Goal: Information Seeking & Learning: Learn about a topic

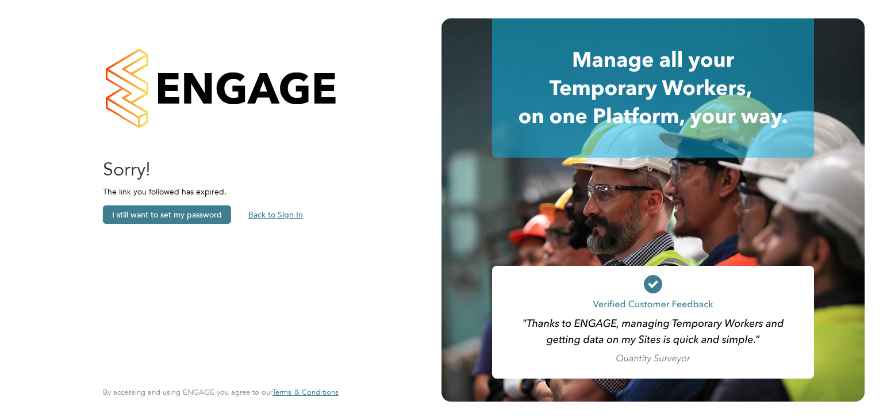
click at [267, 212] on button "Back to Sign In" at bounding box center [275, 214] width 73 height 18
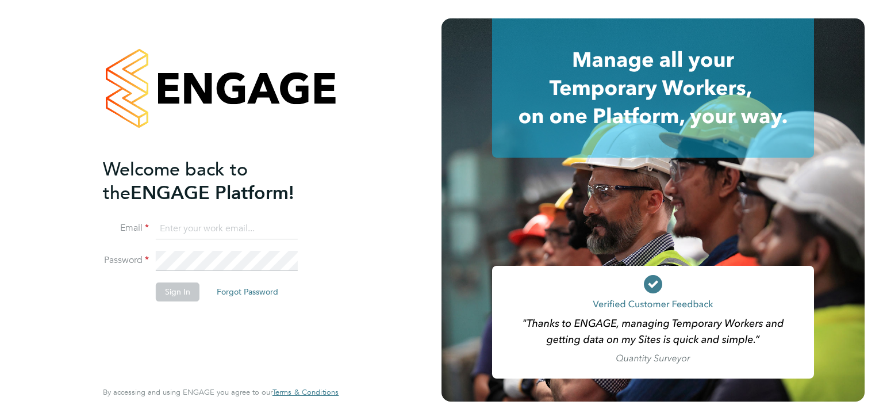
click at [172, 224] on input at bounding box center [227, 229] width 142 height 21
type input "alex.hyde@conceptresources.co.uk"
click at [181, 297] on button "Sign In" at bounding box center [178, 291] width 44 height 18
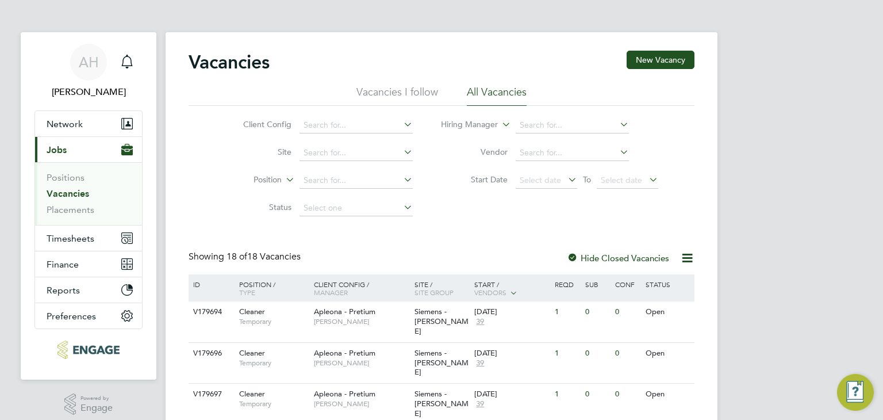
click at [331, 112] on li "Client Config" at bounding box center [319, 126] width 216 height 28
click at [336, 122] on input at bounding box center [356, 125] width 113 height 16
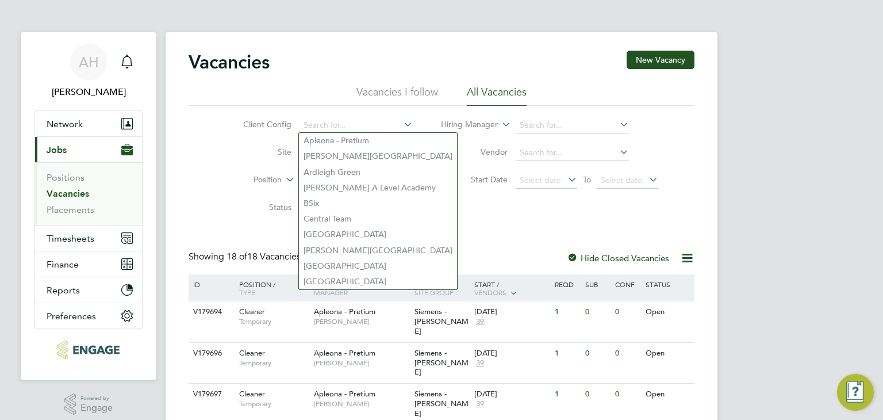
click at [424, 142] on li "Site" at bounding box center [319, 153] width 216 height 28
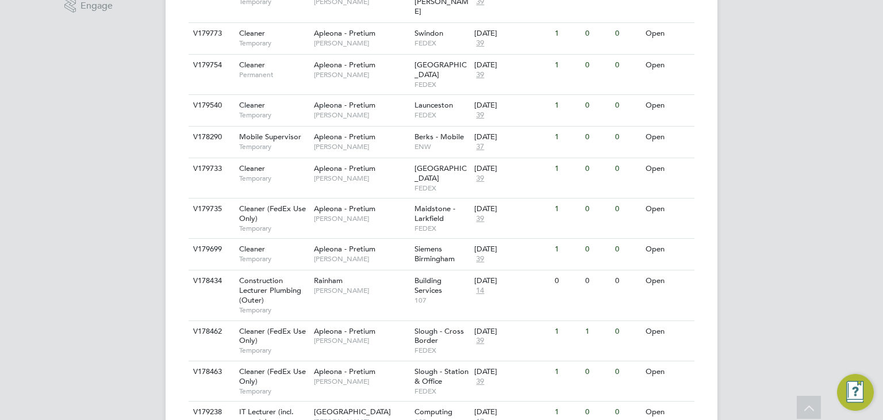
scroll to position [397, 0]
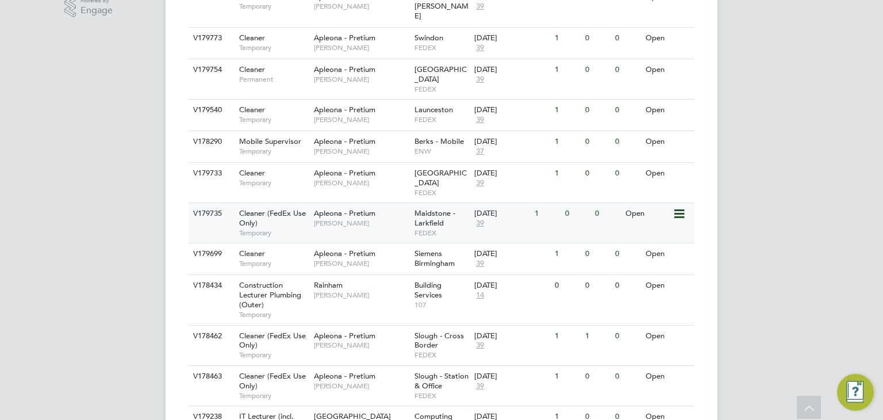
click at [396, 203] on div "Apleona - Pretium Tracy Sellick" at bounding box center [361, 218] width 101 height 30
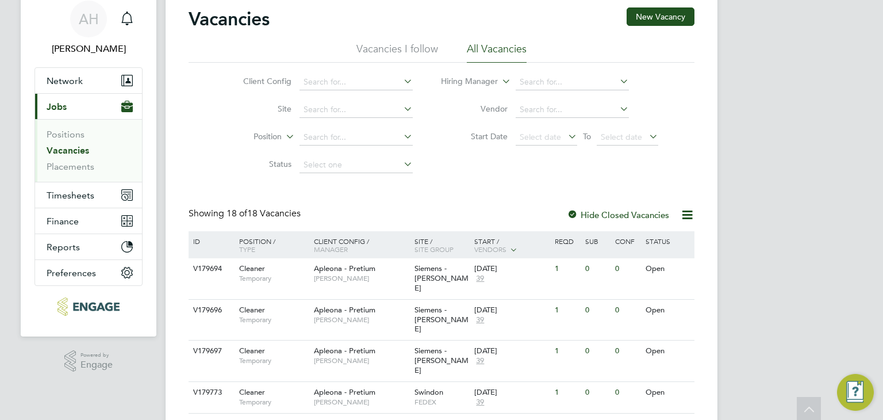
scroll to position [0, 0]
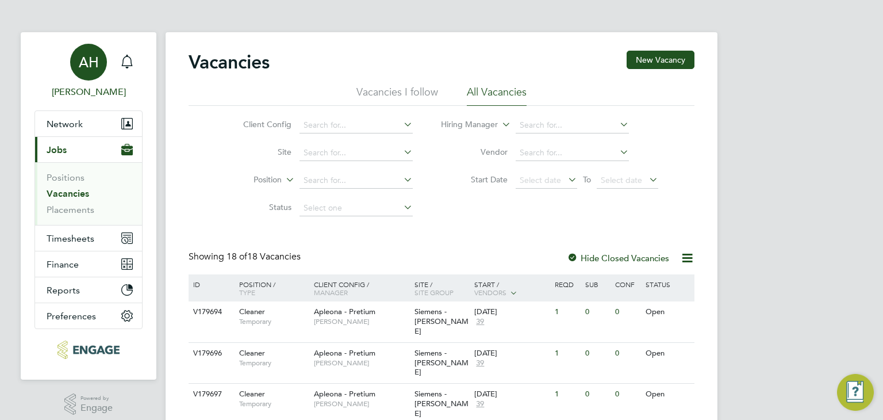
click at [69, 53] on link "AH Alex Hyde" at bounding box center [89, 71] width 108 height 55
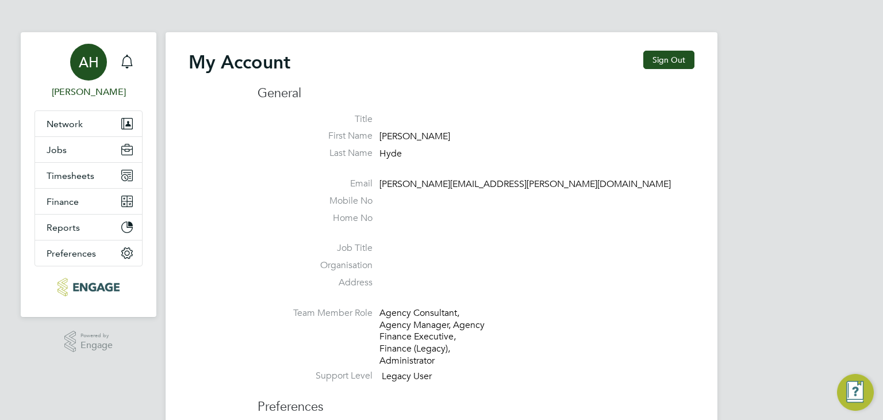
click at [99, 66] on div "AH" at bounding box center [88, 62] width 37 height 37
click at [94, 145] on button "Jobs" at bounding box center [88, 149] width 107 height 25
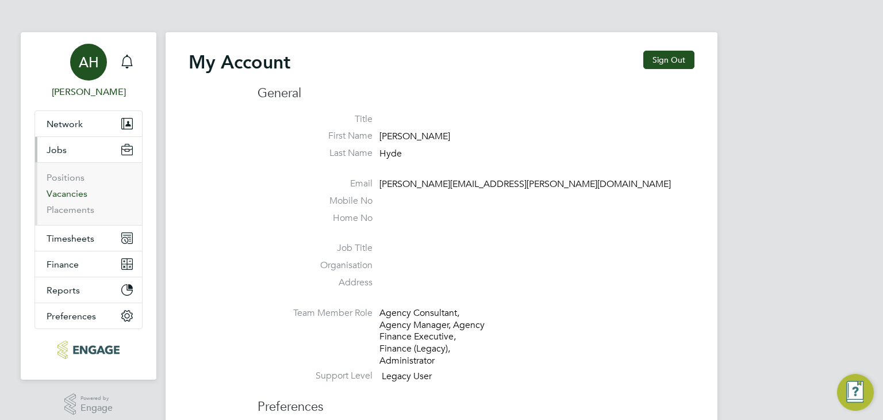
click at [71, 196] on link "Vacancies" at bounding box center [67, 193] width 41 height 11
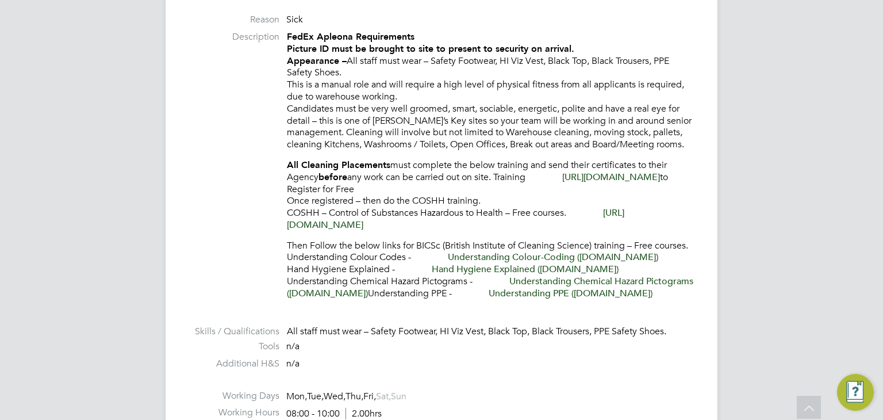
scroll to position [518, 0]
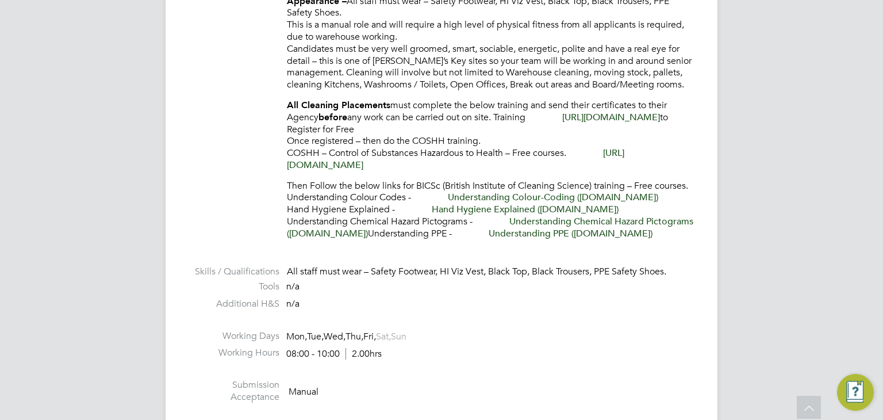
click at [363, 189] on p "Then Follow the below links for BICSc (British Institute of Cleaning Science) t…" at bounding box center [491, 210] width 408 height 60
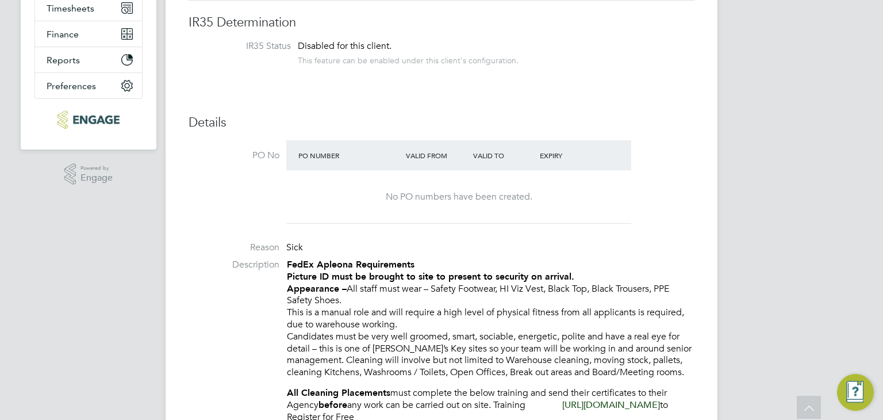
scroll to position [0, 0]
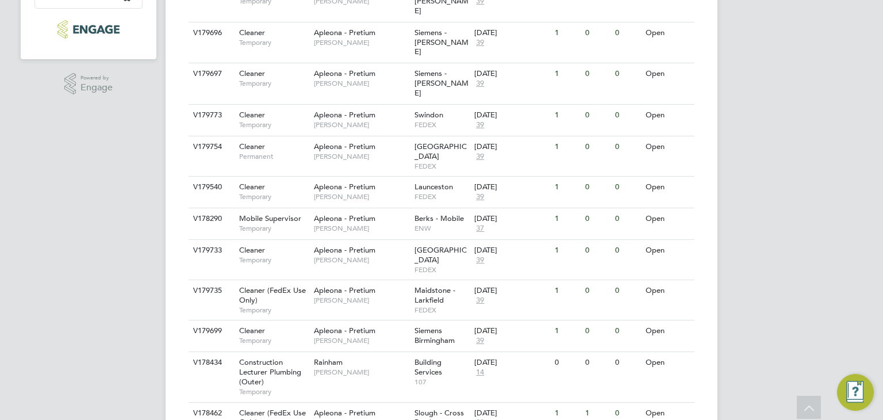
scroll to position [340, 0]
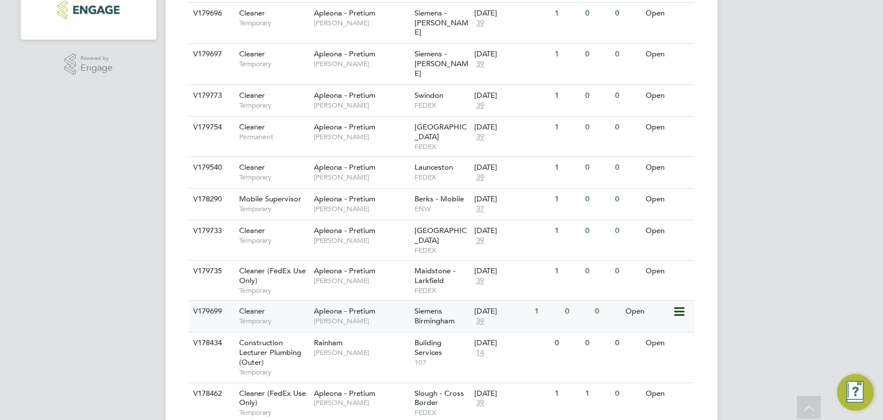
click at [210, 301] on div "V179699" at bounding box center [210, 311] width 40 height 21
drag, startPoint x: 179, startPoint y: 211, endPoint x: 151, endPoint y: 426, distance: 216.9
drag, startPoint x: 151, startPoint y: 426, endPoint x: 106, endPoint y: 229, distance: 202.4
click at [106, 229] on div "AH Alex Hyde Notifications Applications: Network Team Members Businesses Sites …" at bounding box center [441, 179] width 883 height 1039
click at [432, 266] on span "Maidstone - Larkfield" at bounding box center [435, 276] width 41 height 20
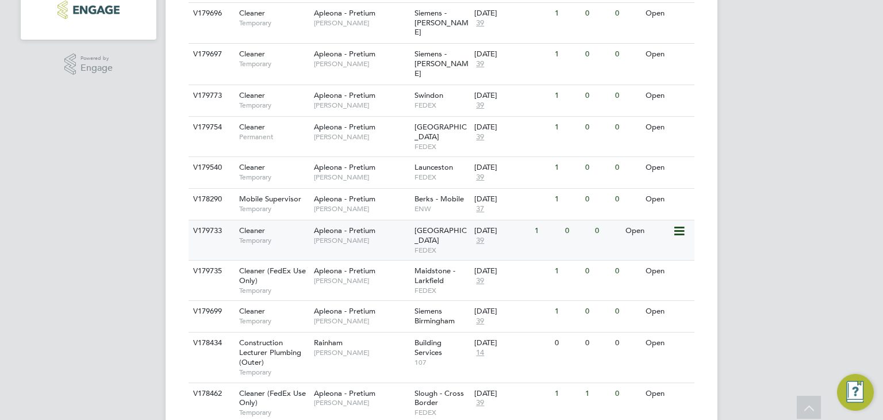
scroll to position [282, 0]
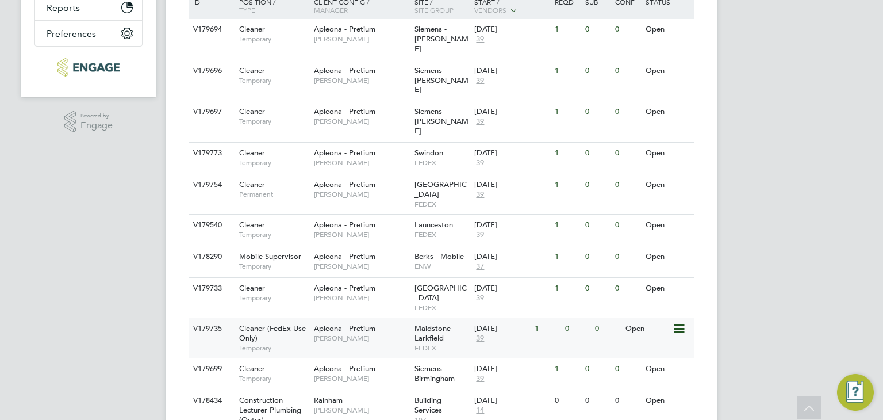
click at [375, 334] on span "Tracy Sellick" at bounding box center [361, 338] width 95 height 9
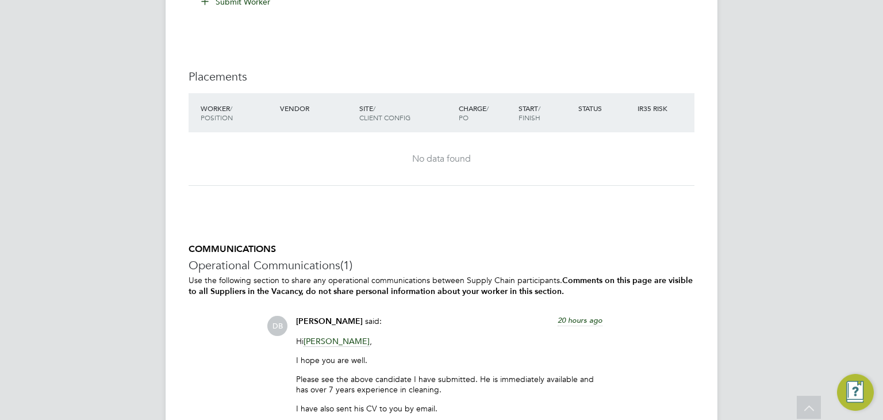
scroll to position [1442, 0]
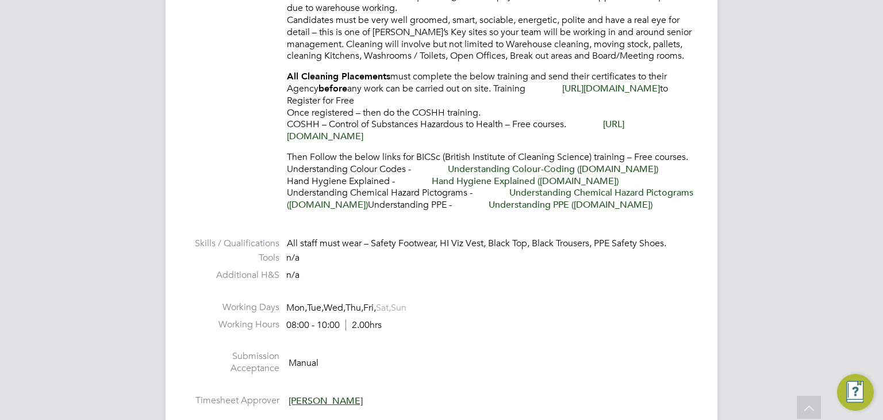
scroll to position [522, 0]
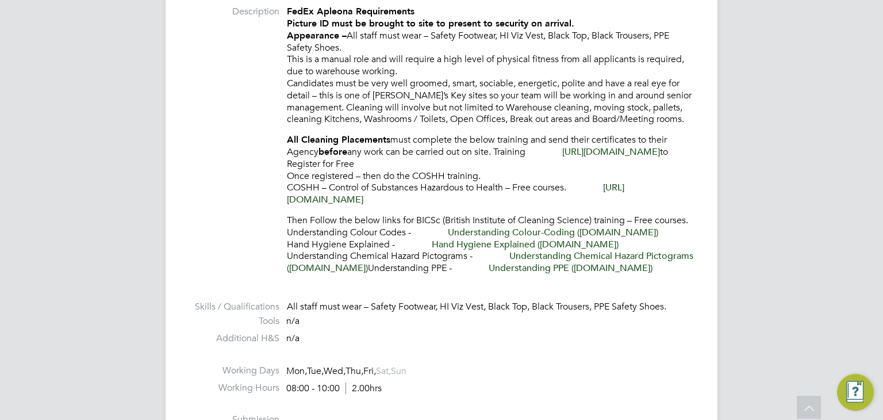
scroll to position [460, 0]
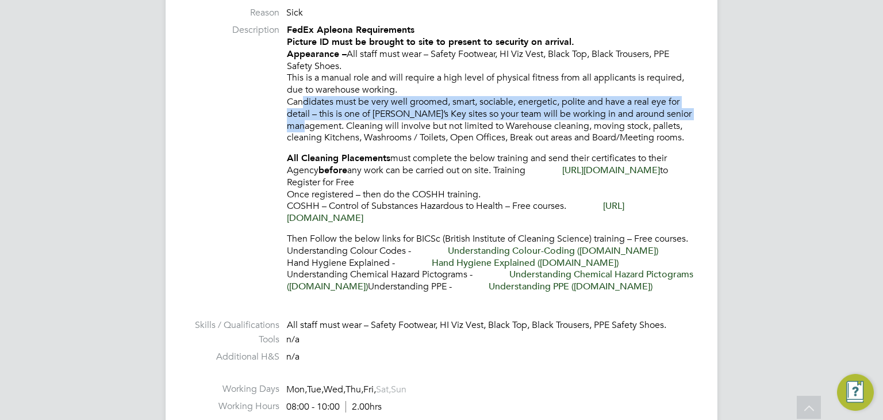
drag, startPoint x: 296, startPoint y: 106, endPoint x: 328, endPoint y: 124, distance: 37.0
click at [328, 124] on p "FedEx Apleona Requirements Picture ID must be brought to site to present to sec…" at bounding box center [491, 84] width 408 height 120
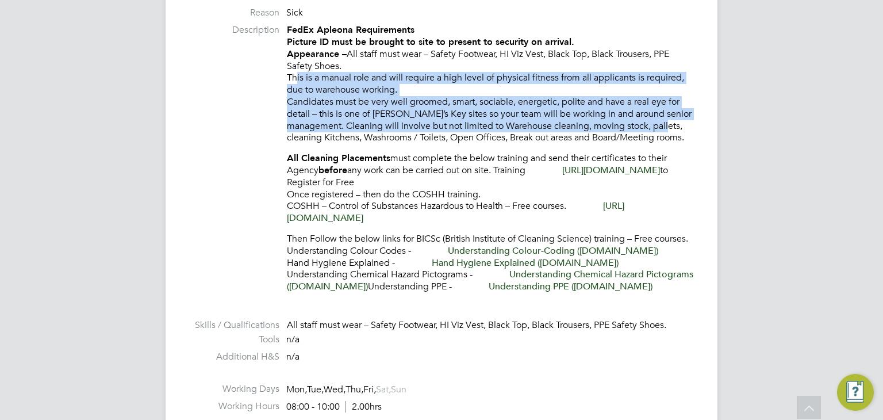
drag, startPoint x: 286, startPoint y: 75, endPoint x: 692, endPoint y: 124, distance: 408.3
click at [692, 124] on p "FedEx Apleona Requirements Picture ID must be brought to site to present to sec…" at bounding box center [491, 84] width 408 height 120
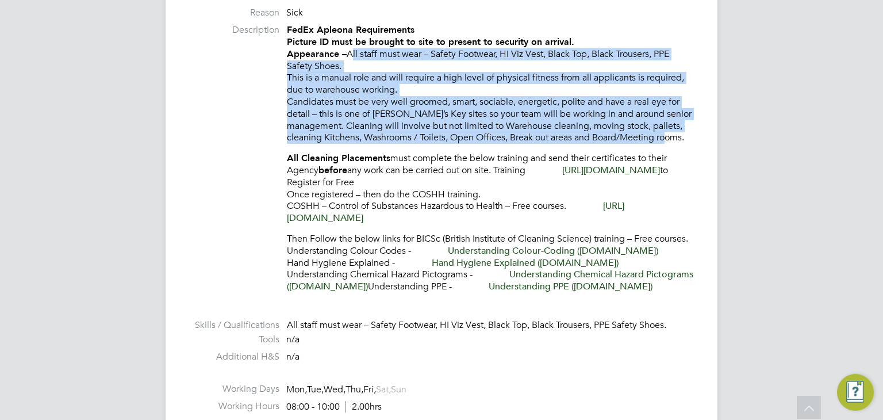
drag, startPoint x: 696, startPoint y: 135, endPoint x: 351, endPoint y: 51, distance: 354.7
copy p "All staff must wear – Safety Footwear, HI Viz Vest, Black Top, Black Trousers, …"
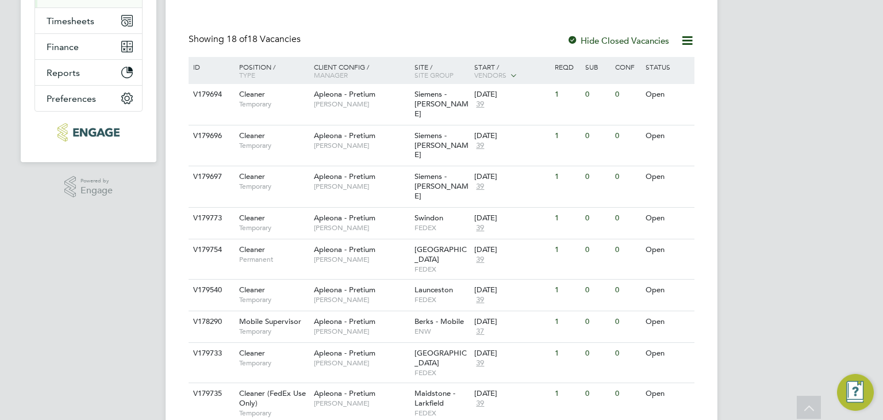
scroll to position [230, 0]
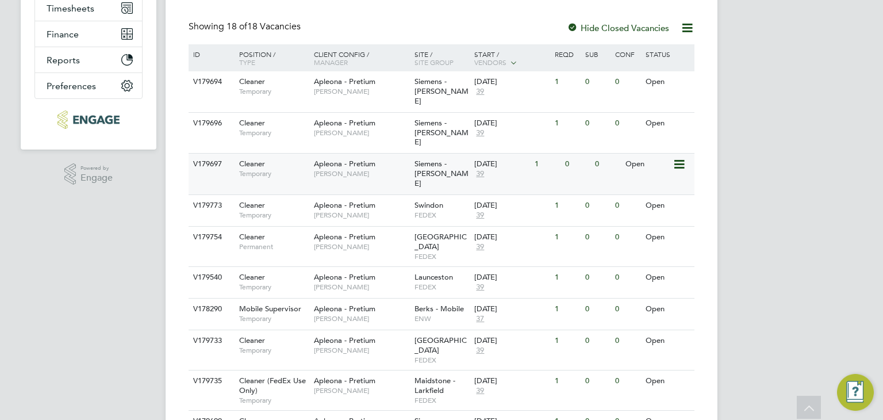
click at [348, 169] on span "[PERSON_NAME]" at bounding box center [361, 173] width 95 height 9
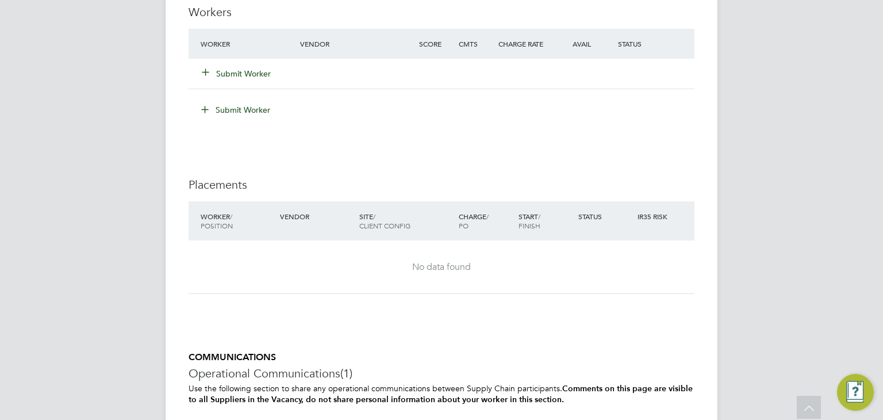
scroll to position [1380, 0]
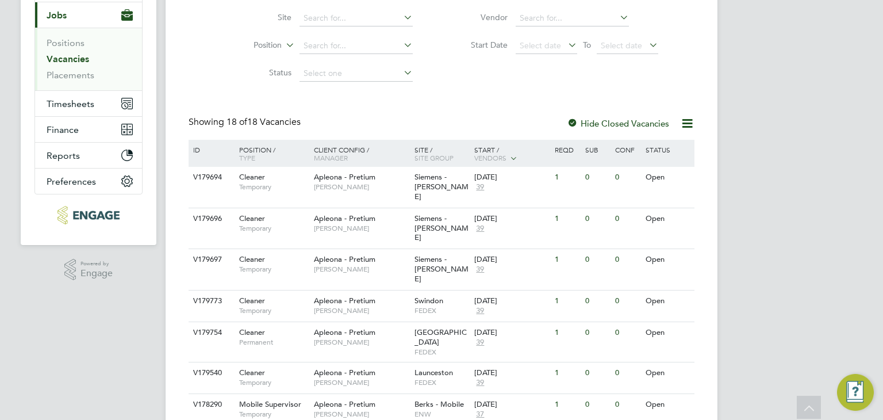
scroll to position [115, 0]
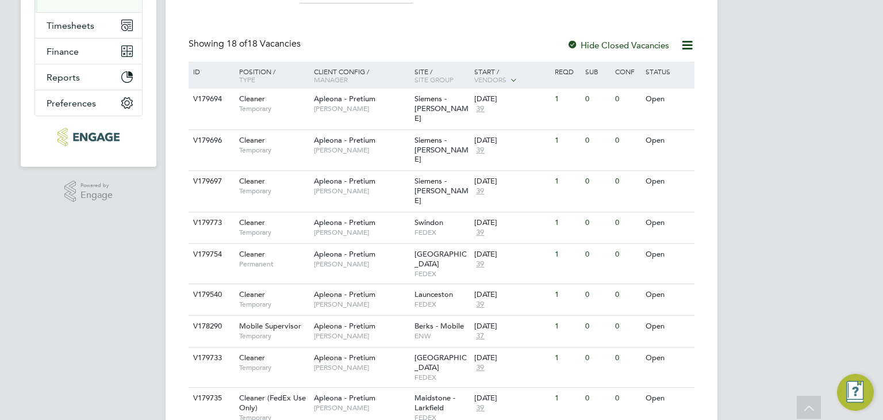
scroll to position [230, 0]
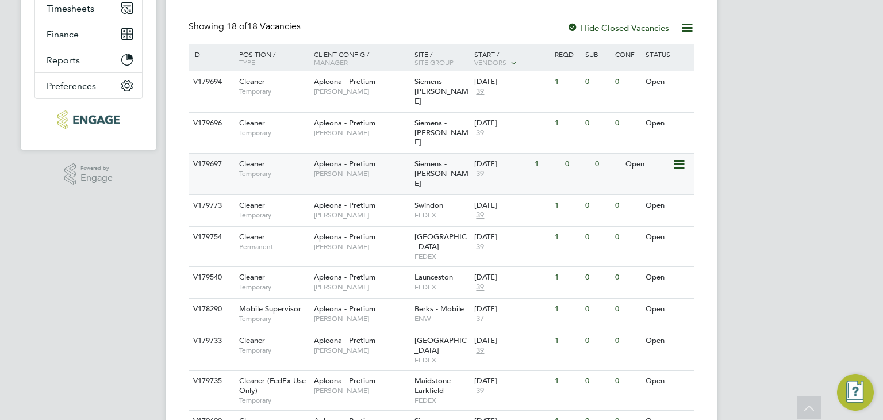
click at [240, 159] on span "Cleaner" at bounding box center [252, 164] width 26 height 10
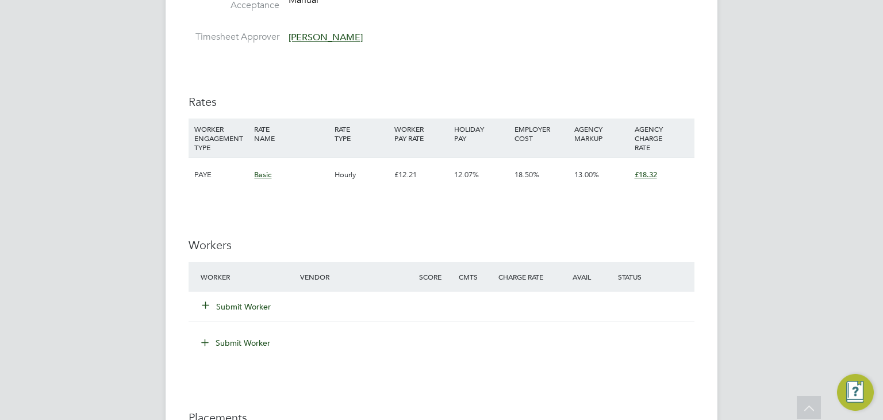
scroll to position [920, 0]
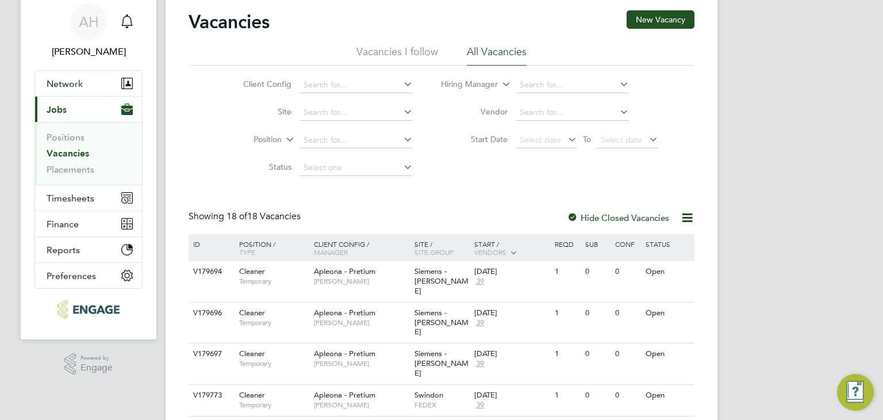
scroll to position [115, 0]
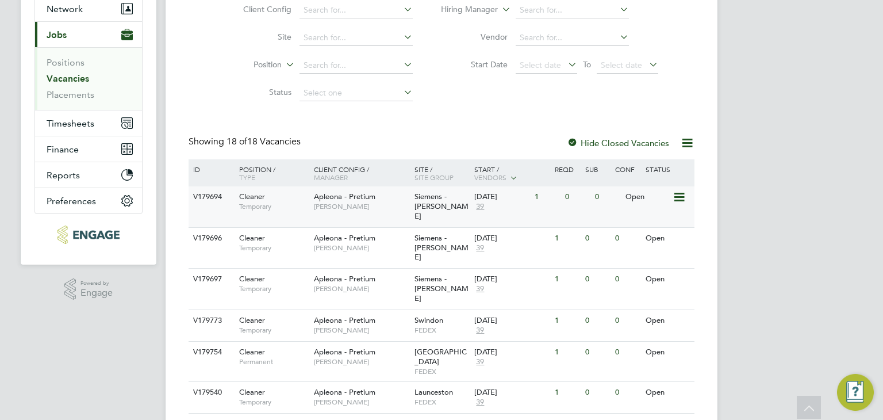
click at [514, 198] on div "06 Oct 2025" at bounding box center [501, 197] width 55 height 10
click at [453, 229] on div "Siemens - [PERSON_NAME]" at bounding box center [442, 248] width 60 height 41
click at [509, 274] on div "[DATE]" at bounding box center [501, 279] width 55 height 10
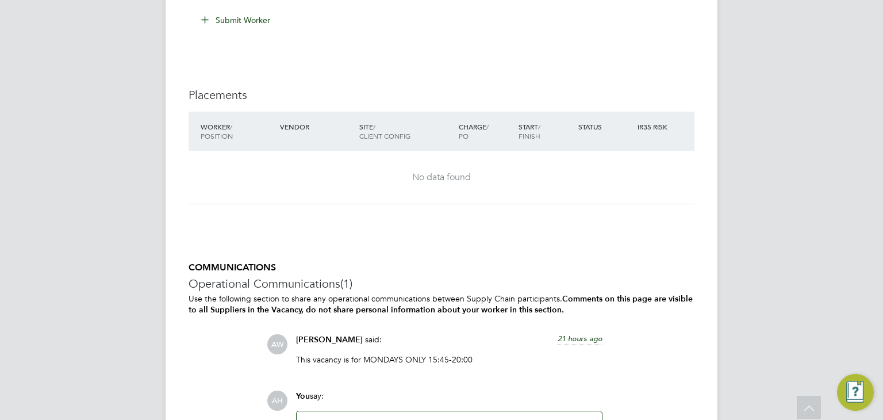
scroll to position [1380, 0]
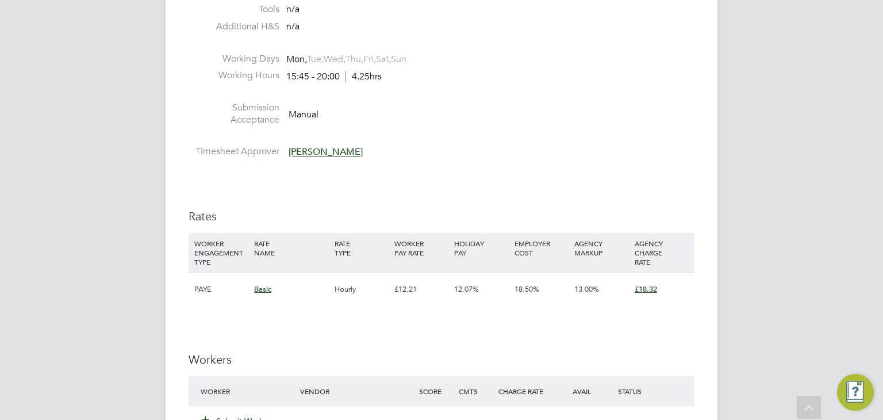
scroll to position [804, 0]
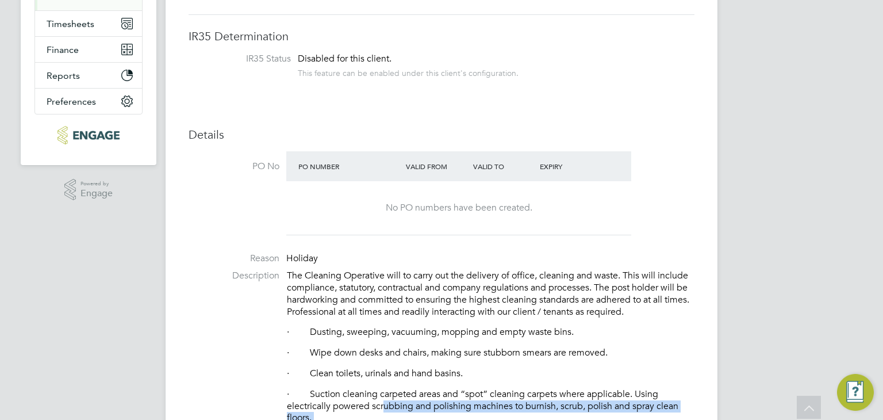
scroll to position [216, 0]
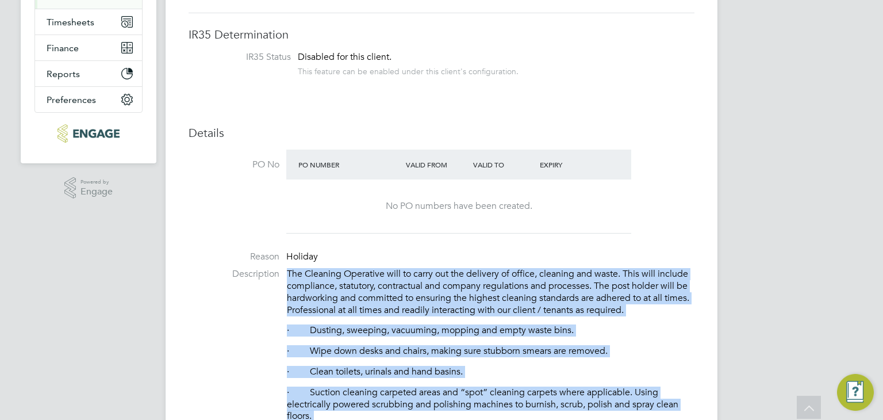
drag, startPoint x: 650, startPoint y: 201, endPoint x: 284, endPoint y: 271, distance: 372.4
click at [284, 271] on li "Description The Cleaning Operative will to carry out the delivery of office, cl…" at bounding box center [442, 414] width 506 height 293
copy div "The Cleaning Operative will to carry out the delivery of office, cleaning and w…"
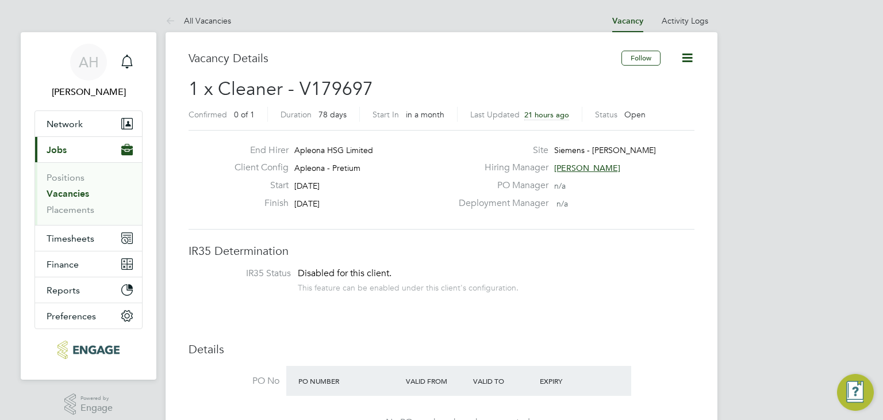
drag, startPoint x: 550, startPoint y: 146, endPoint x: 580, endPoint y: 150, distance: 30.2
click at [551, 147] on div "Site Siemens - Ashby" at bounding box center [575, 153] width 247 height 18
drag, startPoint x: 615, startPoint y: 150, endPoint x: 554, endPoint y: 150, distance: 61.0
click at [554, 150] on div "Site Siemens - Ashby" at bounding box center [575, 153] width 247 height 18
copy span "Siemens - [PERSON_NAME]"
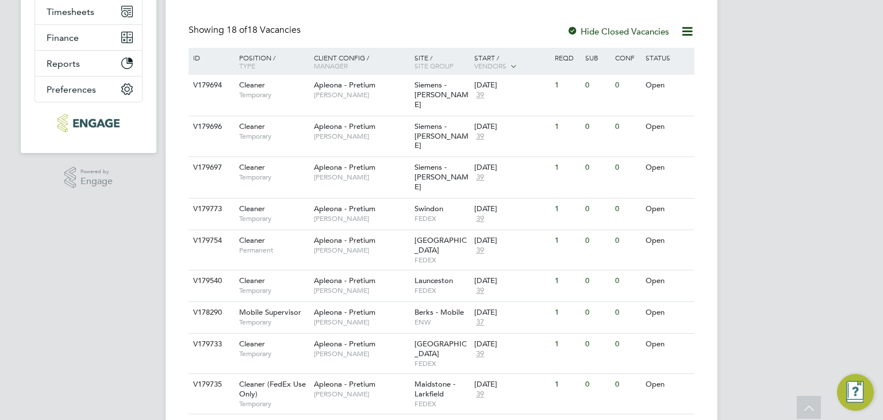
scroll to position [238, 0]
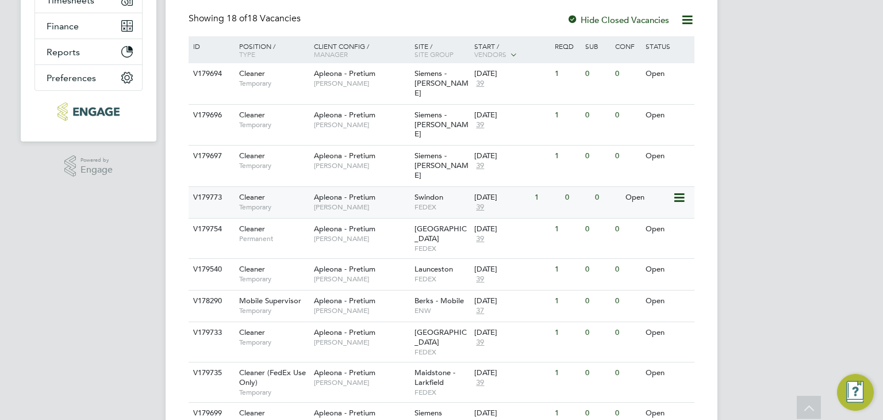
click at [338, 187] on div "Apleona - Pretium [PERSON_NAME]" at bounding box center [361, 202] width 101 height 30
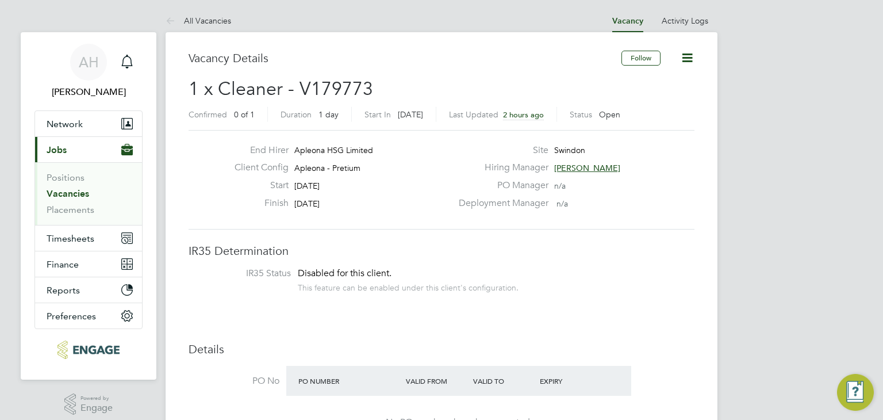
click at [501, 154] on label "Site" at bounding box center [500, 150] width 97 height 12
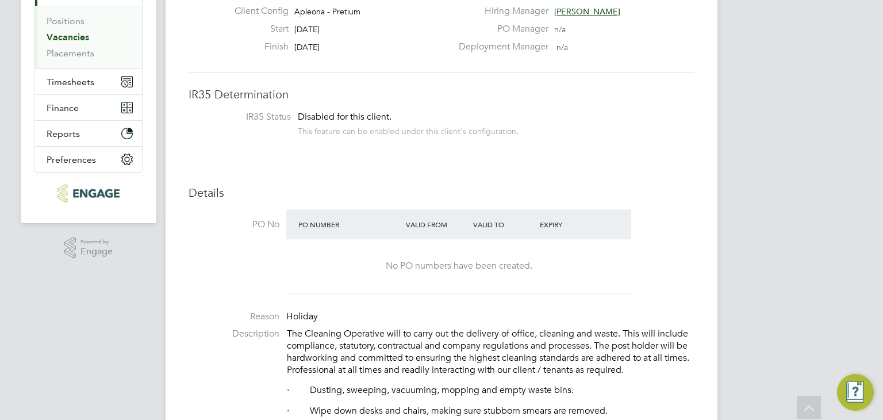
scroll to position [173, 0]
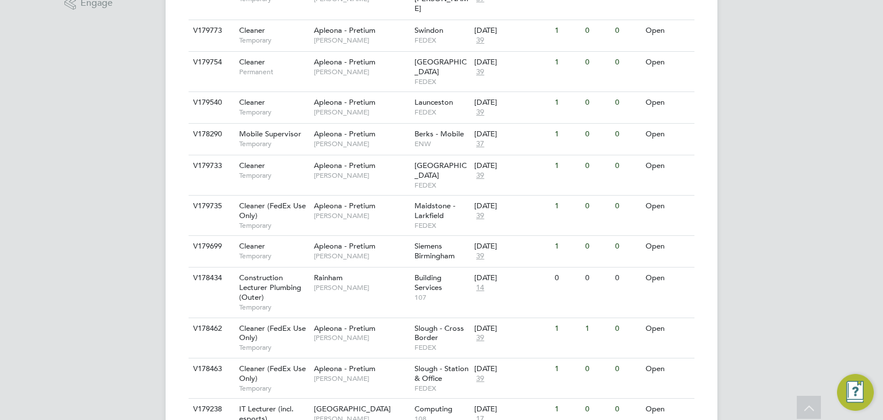
scroll to position [518, 0]
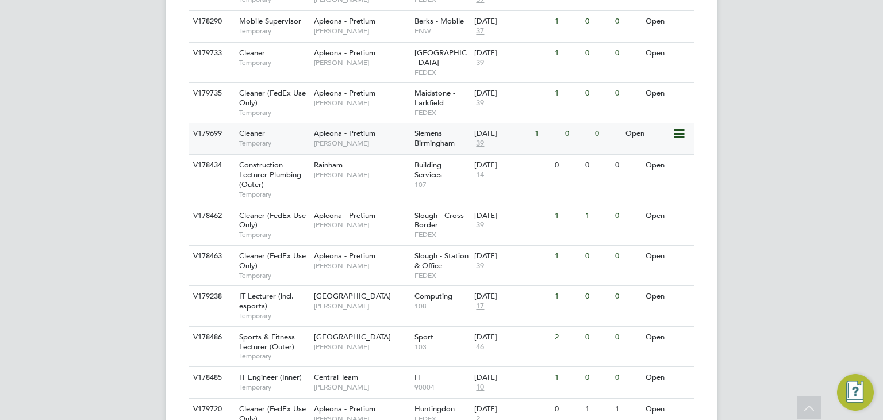
click at [319, 139] on span "[PERSON_NAME]" at bounding box center [361, 143] width 95 height 9
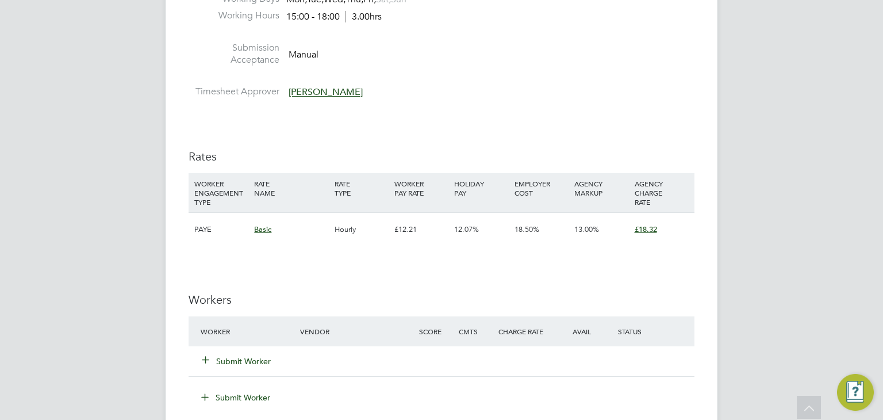
scroll to position [978, 0]
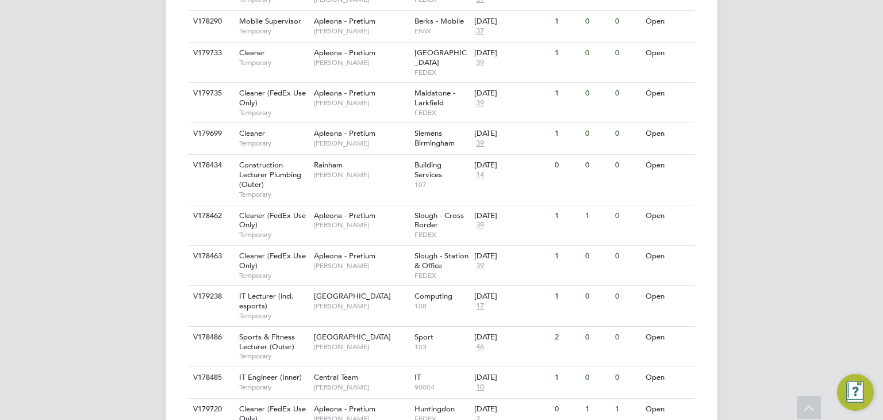
scroll to position [570, 0]
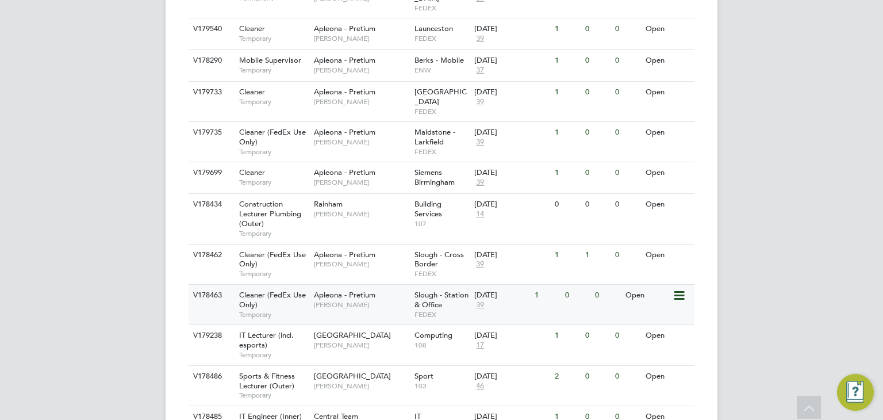
scroll to position [403, 0]
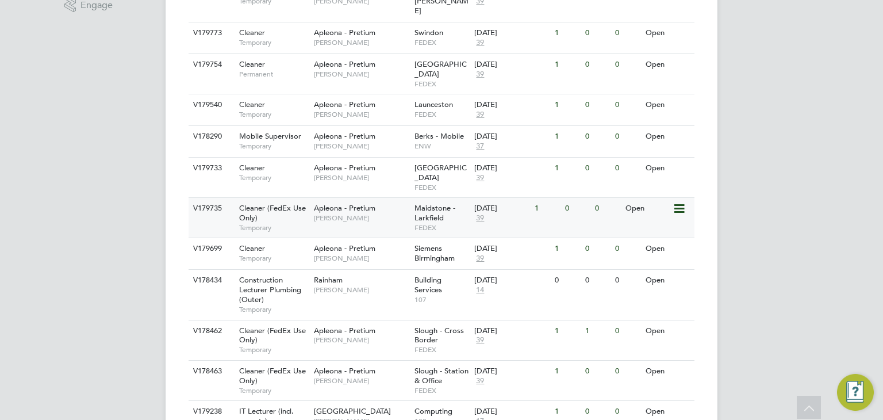
click at [345, 198] on div "Apleona - Pretium Tracy Sellick" at bounding box center [361, 213] width 101 height 30
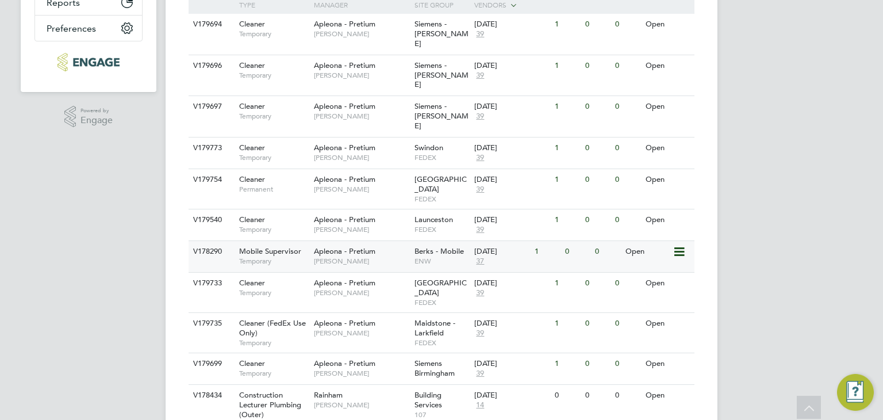
scroll to position [230, 0]
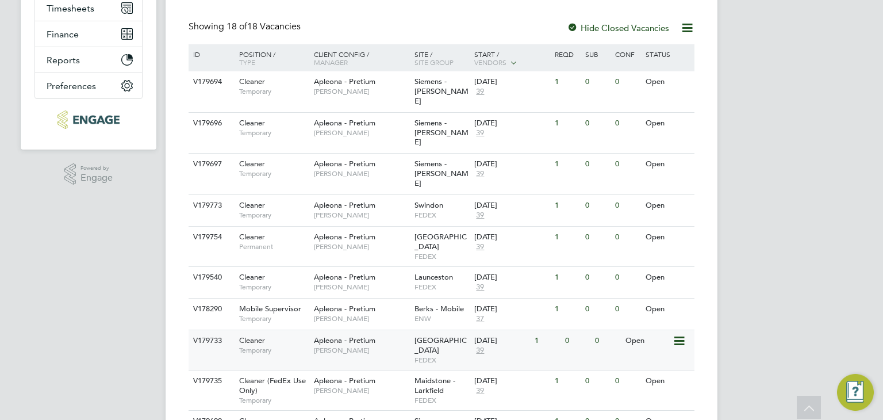
click at [413, 330] on div "Wellingborough FEDEX" at bounding box center [442, 350] width 60 height 40
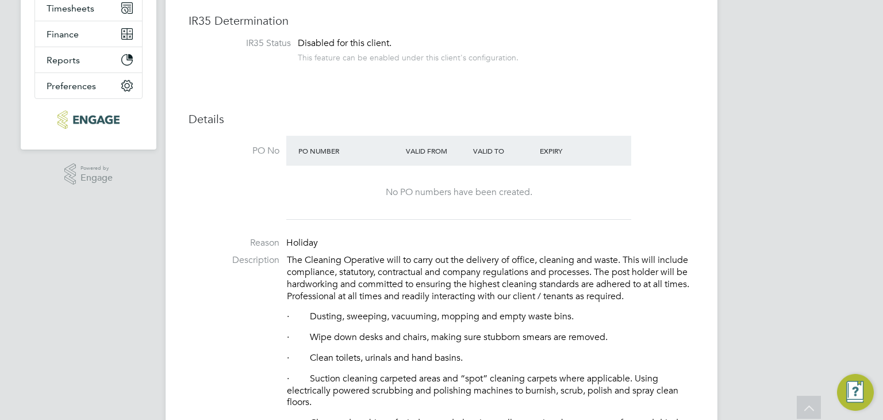
scroll to position [403, 0]
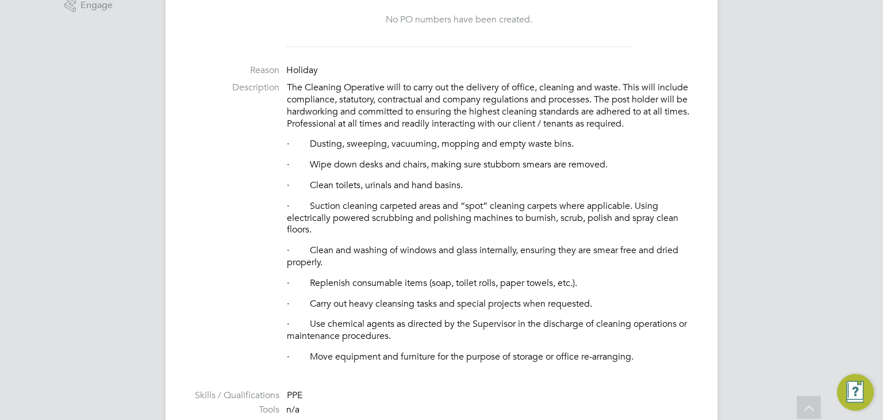
click at [397, 116] on p "The Cleaning Operative will to carry out the delivery of office, cleaning and w…" at bounding box center [491, 106] width 408 height 48
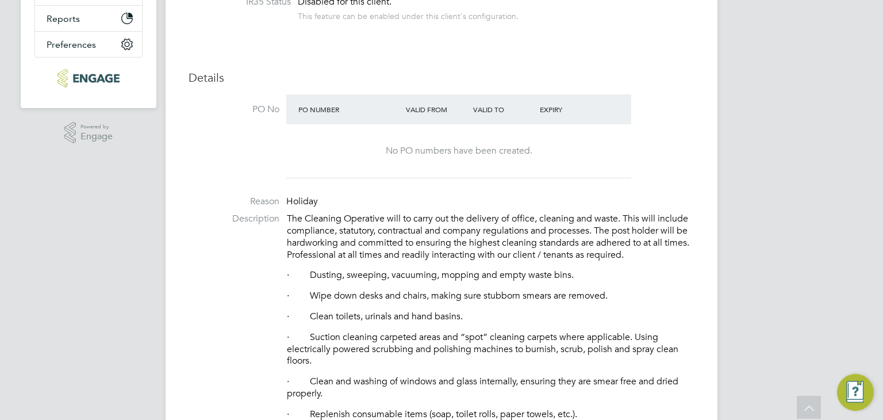
scroll to position [173, 0]
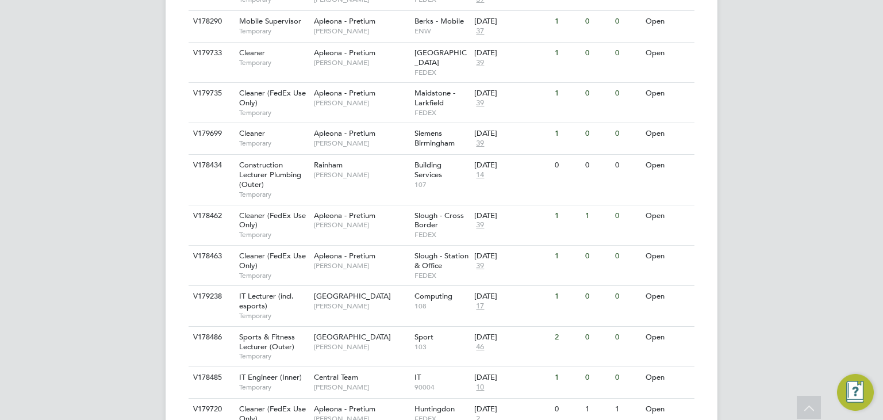
scroll to position [460, 0]
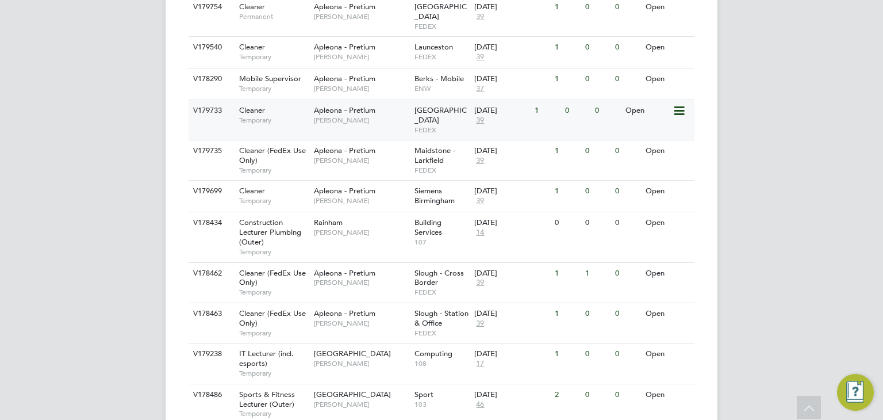
click at [371, 105] on span "Apleona - Pretium" at bounding box center [345, 110] width 62 height 10
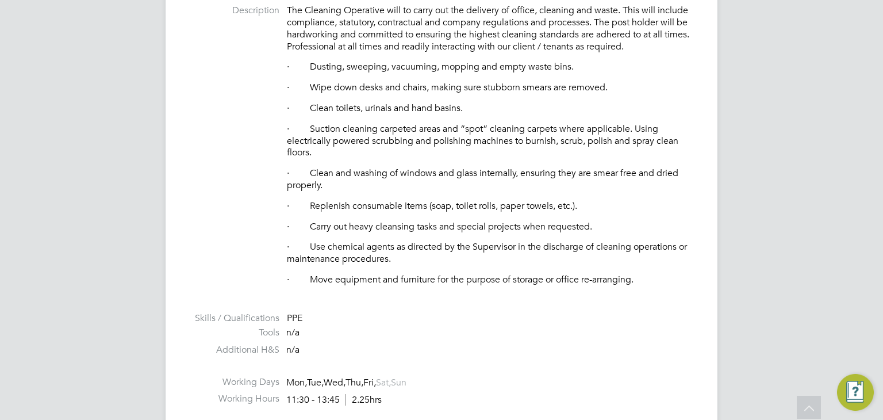
scroll to position [460, 0]
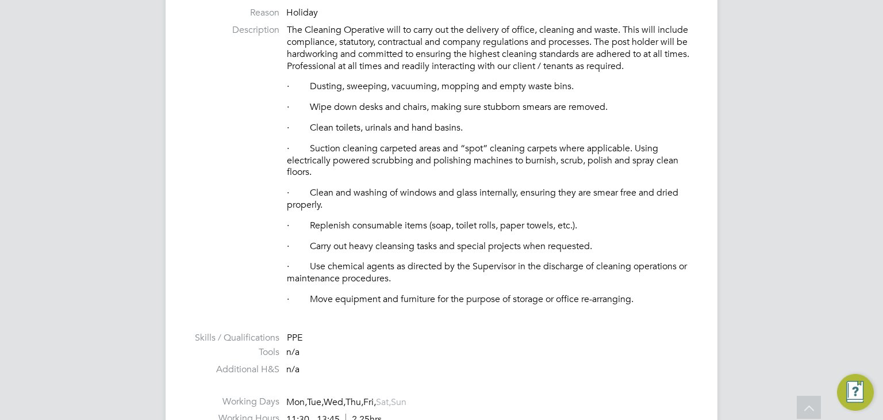
click at [184, 217] on div "Vacancy Details Follow 1 x Cleaner - V179733 Confirmed 0 of 1 Duration 8 days S…" at bounding box center [442, 419] width 552 height 1694
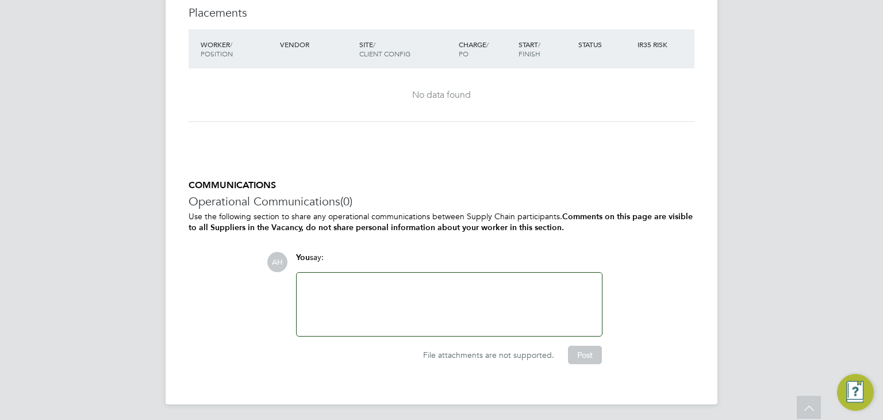
scroll to position [1323, 0]
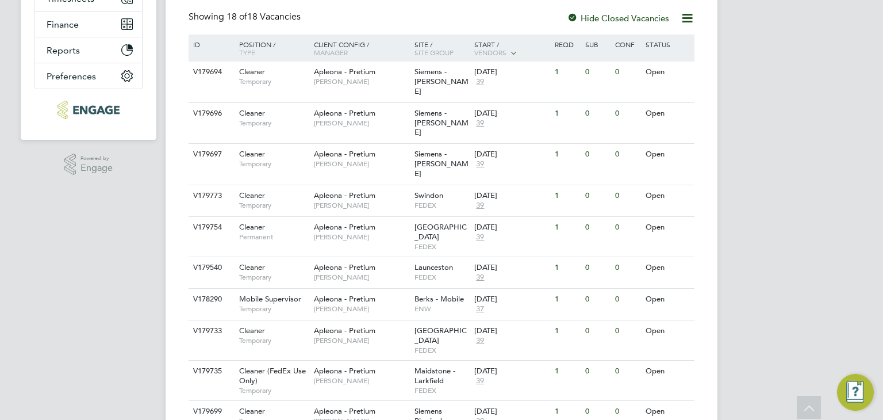
scroll to position [296, 0]
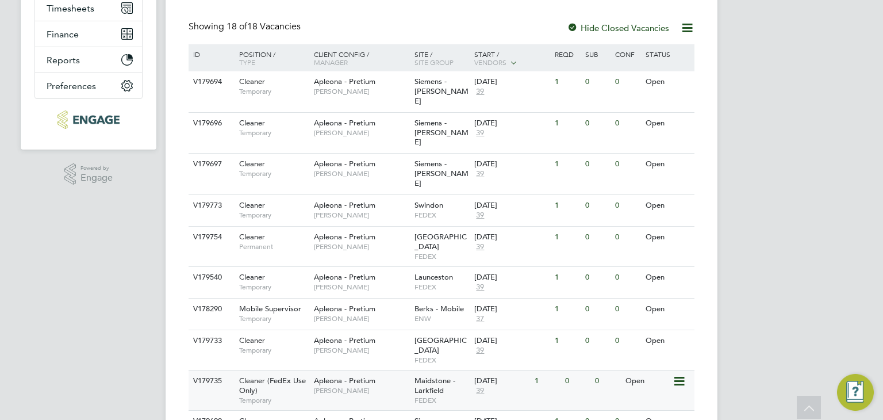
scroll to position [288, 0]
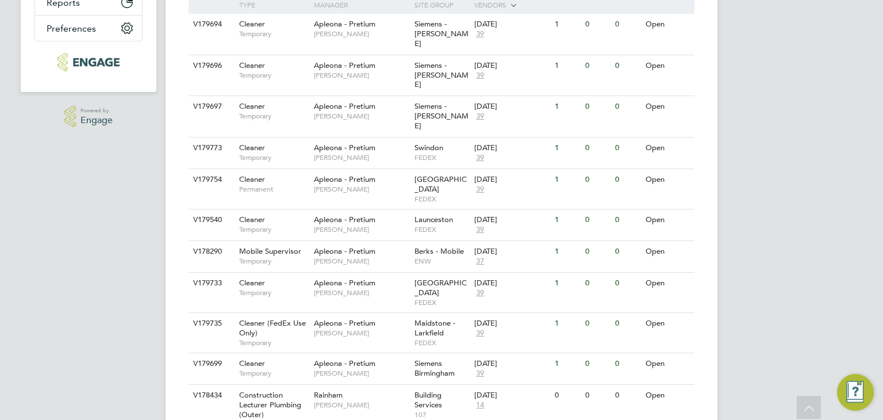
click at [91, 122] on span "Engage" at bounding box center [97, 121] width 32 height 10
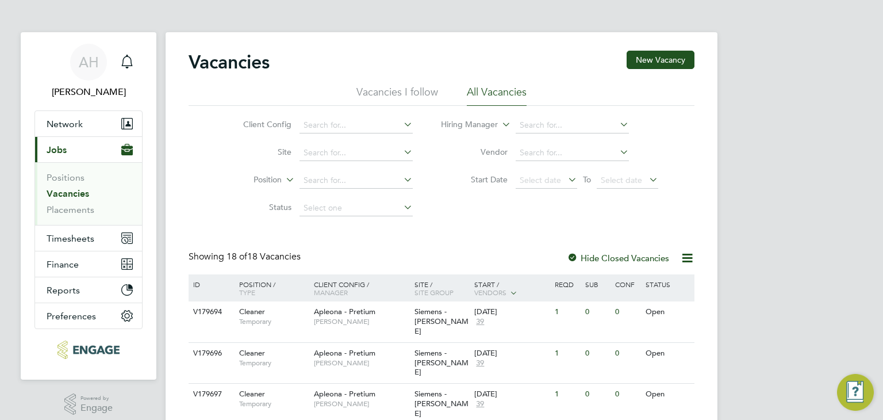
click at [306, 74] on div "Vacancies New Vacancy" at bounding box center [442, 68] width 506 height 35
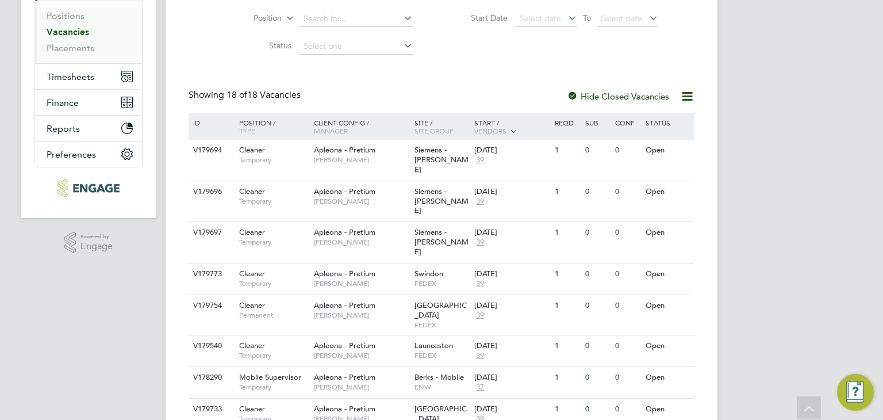
scroll to position [173, 0]
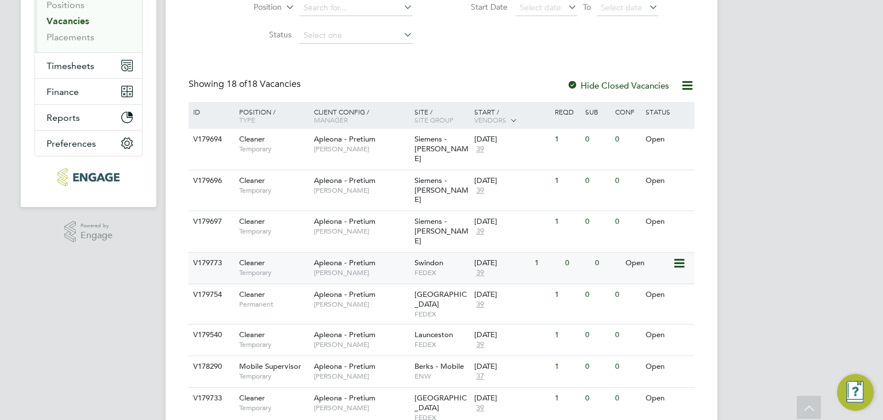
click at [454, 252] on div "Swindon FEDEX" at bounding box center [442, 267] width 60 height 30
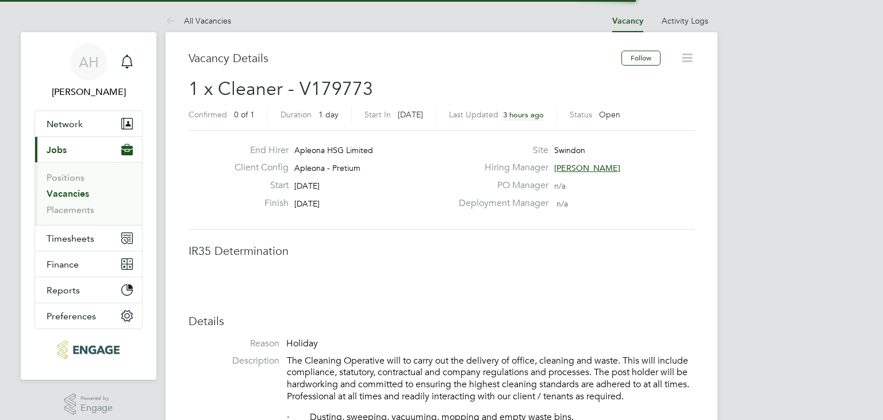
scroll to position [34, 81]
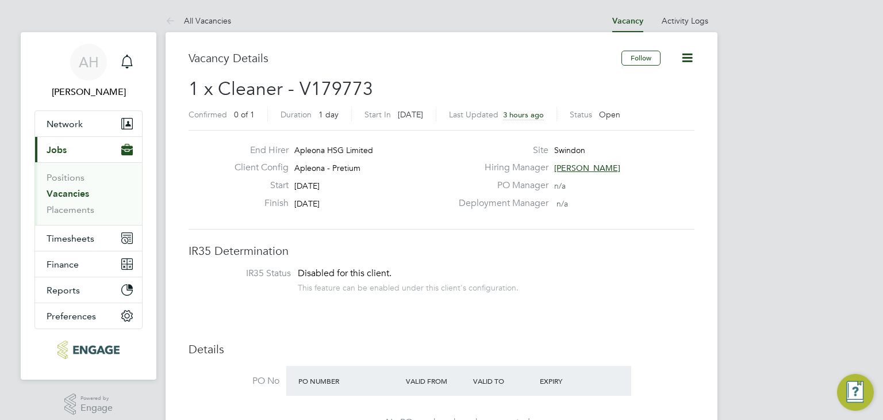
click at [570, 145] on span "Swindon" at bounding box center [569, 150] width 31 height 10
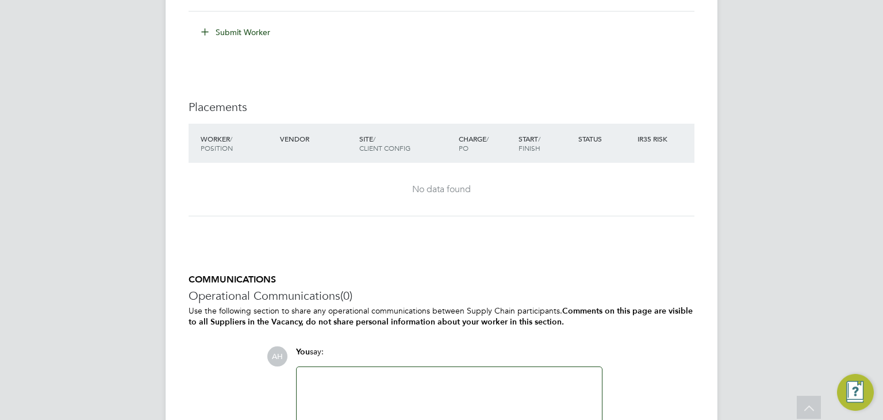
scroll to position [1323, 0]
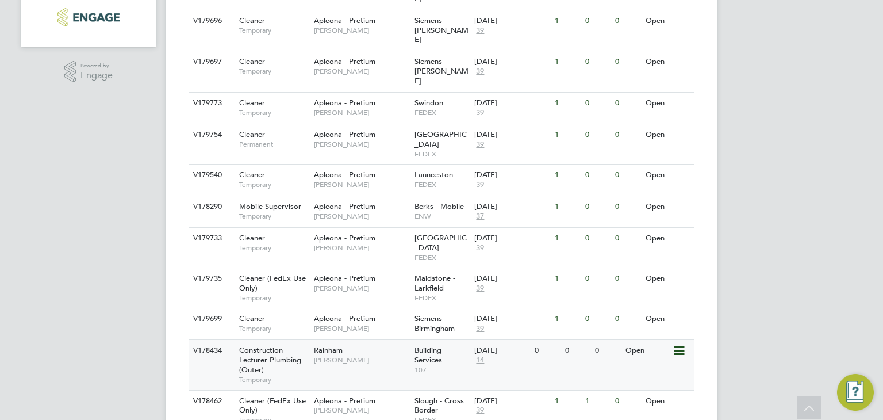
scroll to position [353, 0]
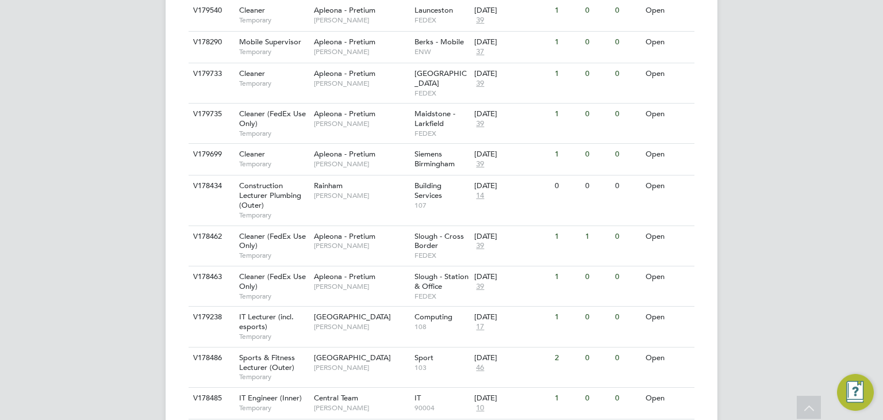
scroll to position [518, 0]
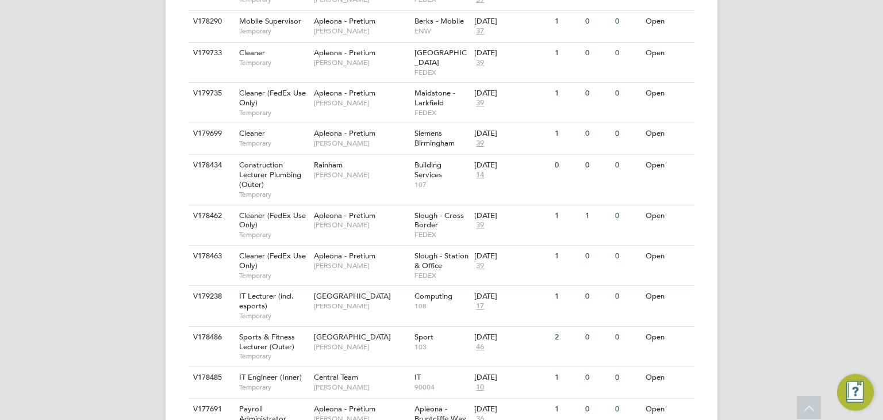
click at [808, 398] on icon at bounding box center [809, 409] width 20 height 26
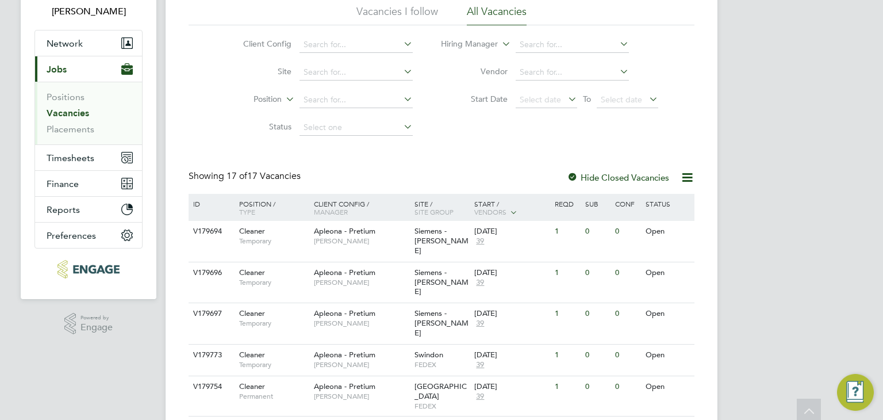
scroll to position [0, 0]
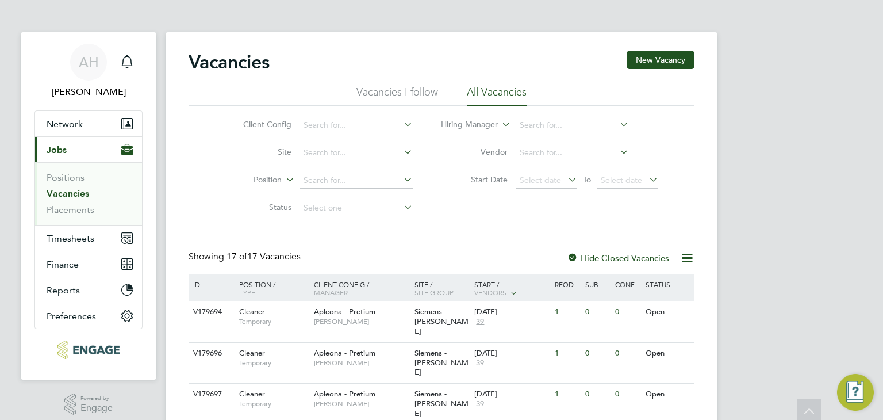
click at [849, 396] on img "Engage Resource Center" at bounding box center [855, 392] width 37 height 37
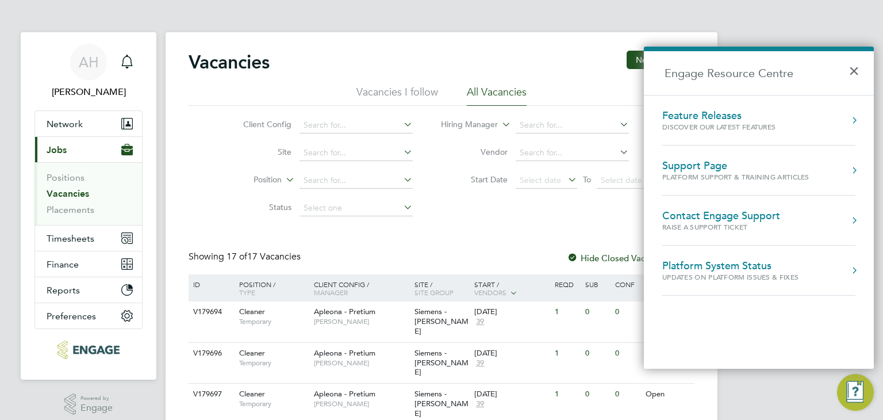
click at [682, 113] on div "Feature Releases" at bounding box center [730, 115] width 136 height 13
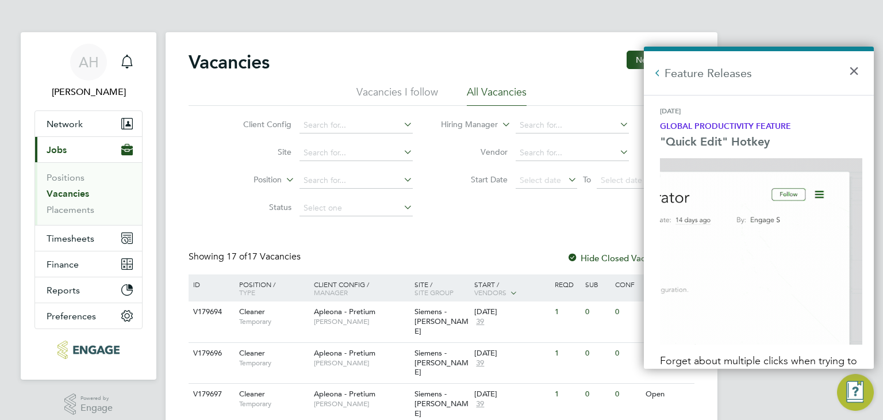
scroll to position [2760, 0]
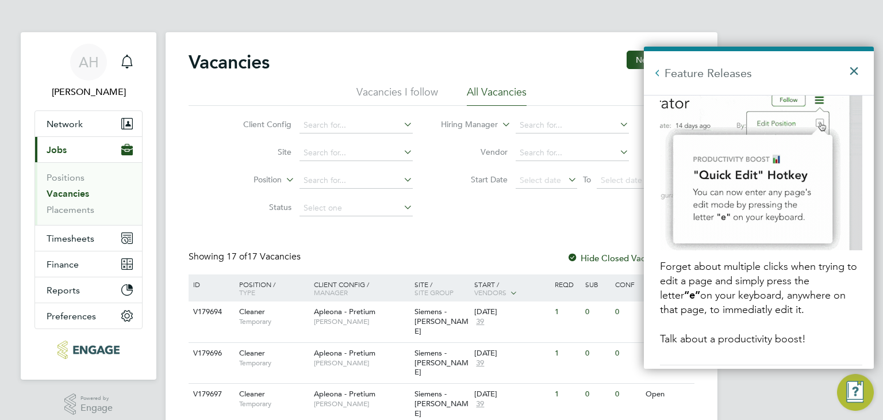
click at [856, 72] on button "×" at bounding box center [857, 67] width 17 height 25
